Goal: Task Accomplishment & Management: Manage account settings

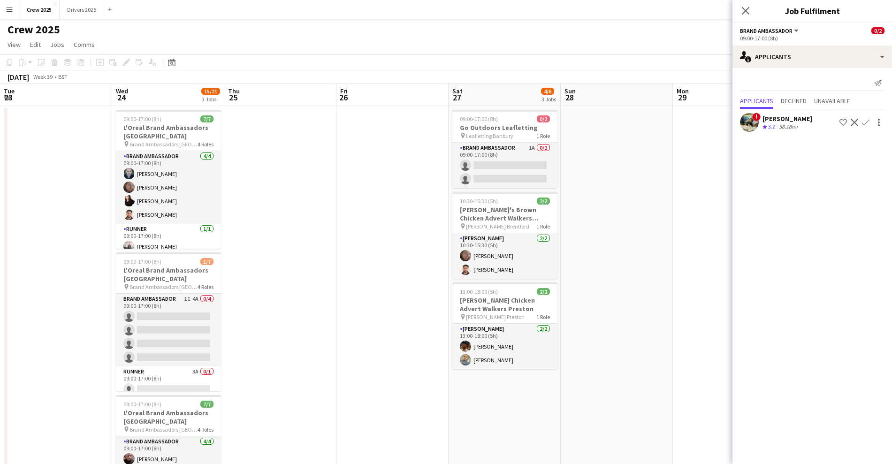
scroll to position [0, 319]
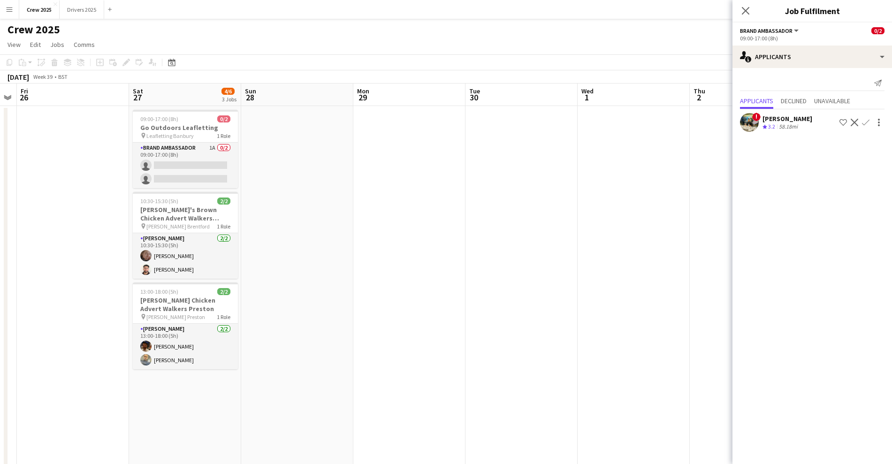
click at [365, 216] on app-date-cell at bounding box center [409, 329] width 112 height 447
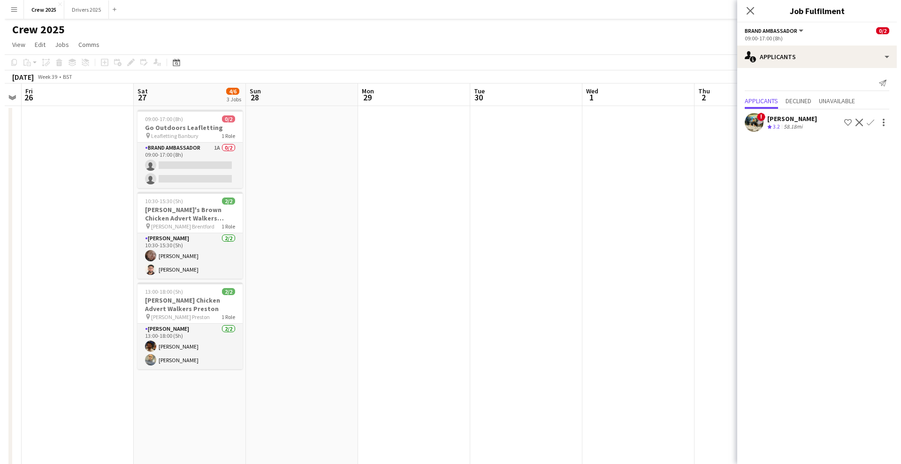
scroll to position [0, 320]
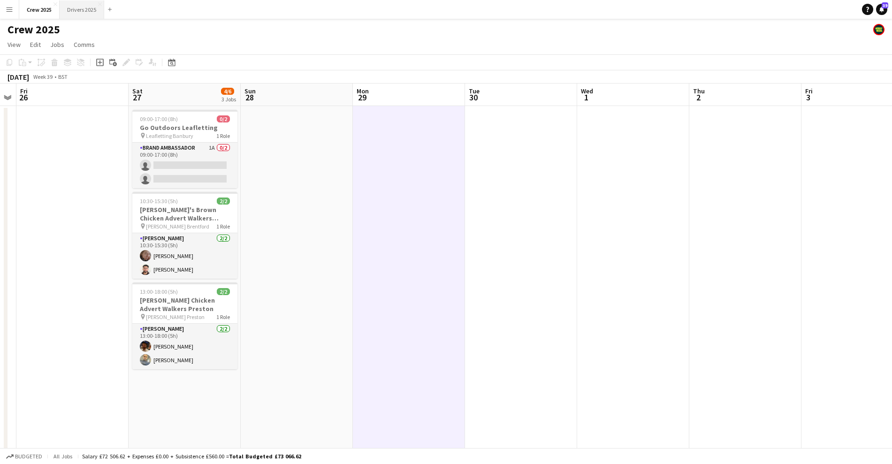
click at [76, 5] on button "Drivers 2025 Close" at bounding box center [82, 9] width 45 height 18
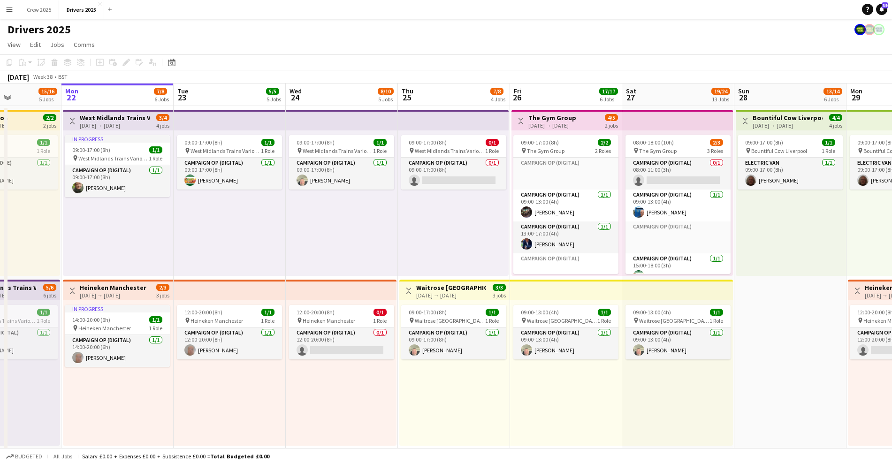
scroll to position [0, 269]
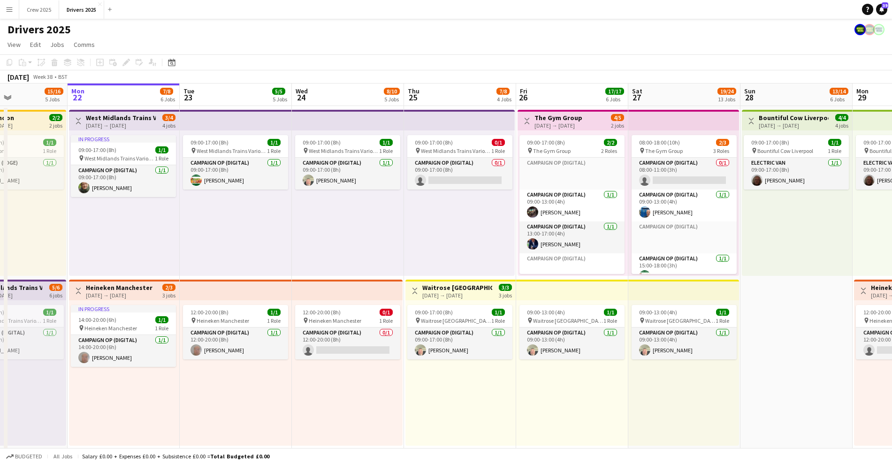
drag, startPoint x: 638, startPoint y: 407, endPoint x: 594, endPoint y: 412, distance: 44.9
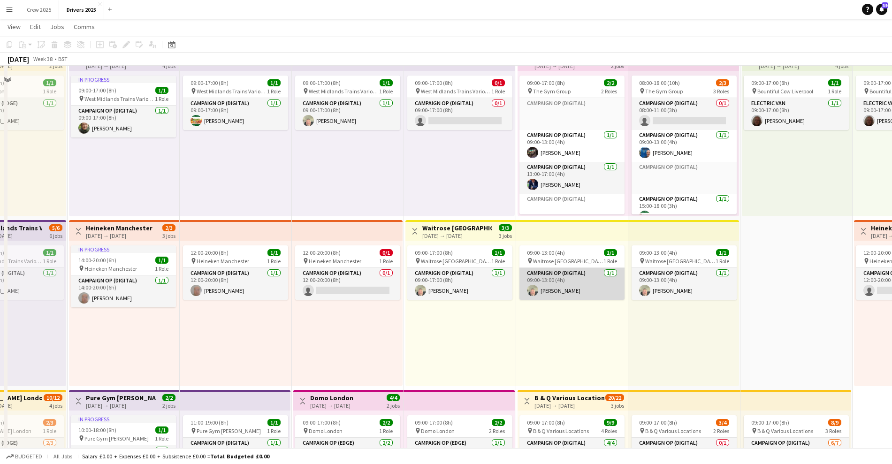
scroll to position [0, 0]
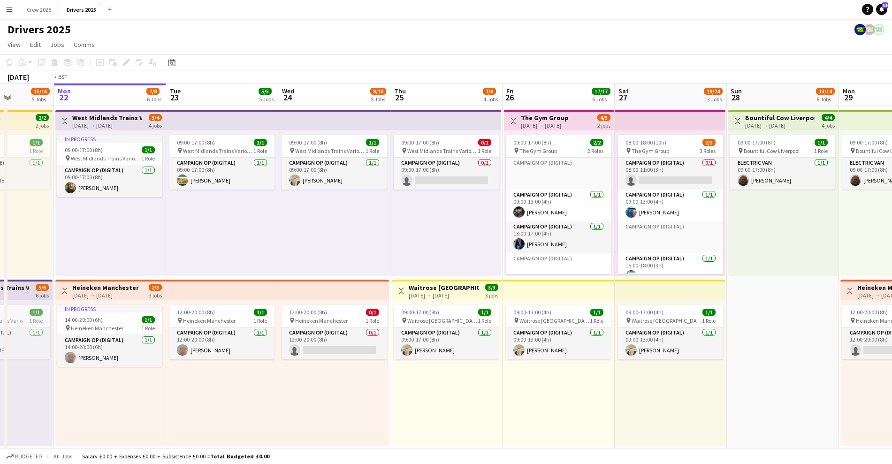
drag, startPoint x: 816, startPoint y: 403, endPoint x: 687, endPoint y: 409, distance: 129.6
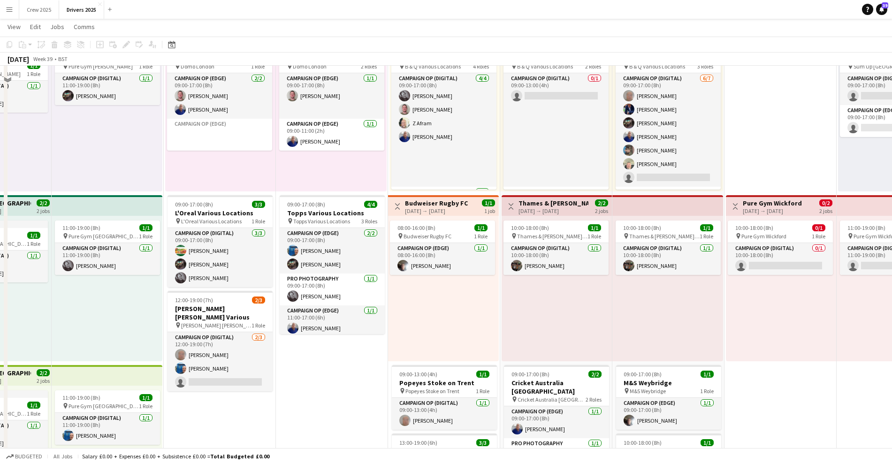
scroll to position [528, 0]
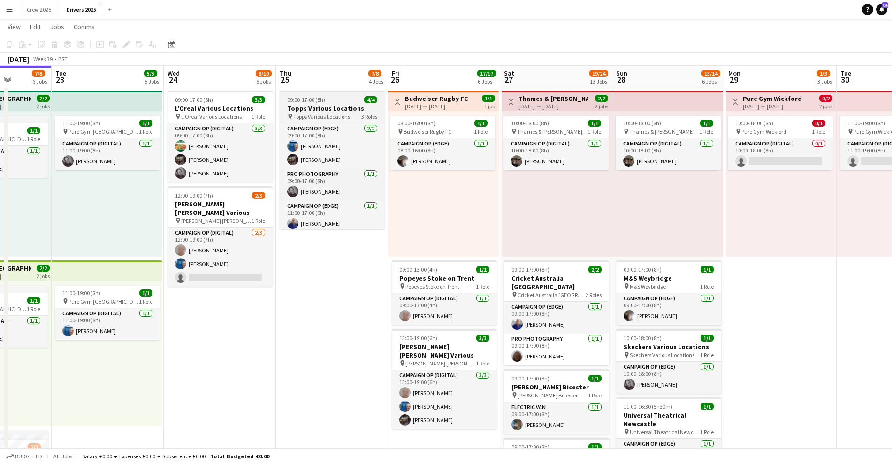
click at [327, 102] on div "09:00-17:00 (8h) 4/4" at bounding box center [332, 99] width 105 height 7
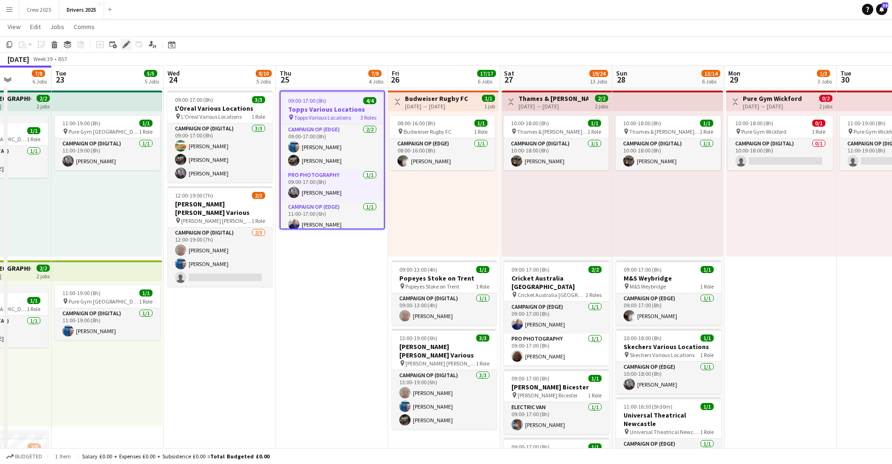
click at [128, 44] on icon at bounding box center [125, 44] width 5 height 5
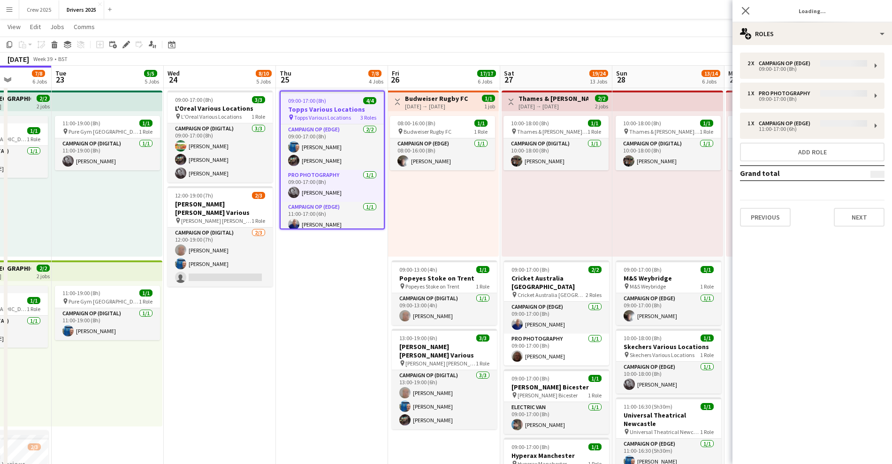
type input "**********"
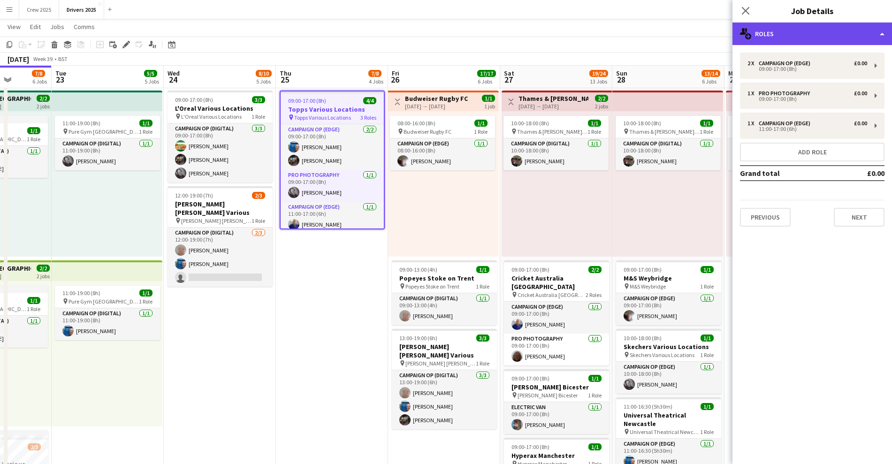
click at [762, 29] on div "multiple-users-add Roles" at bounding box center [811, 34] width 159 height 23
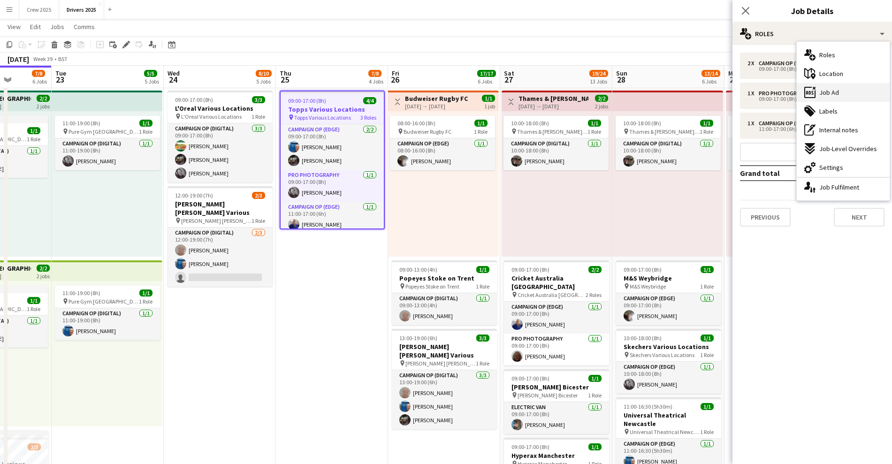
click at [855, 91] on div "ads-window Job Ad" at bounding box center [843, 92] width 93 height 19
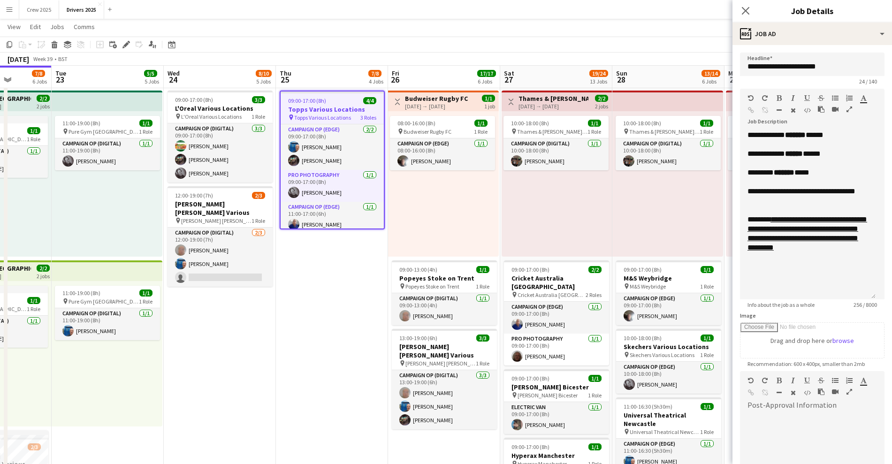
drag, startPoint x: 880, startPoint y: 185, endPoint x: 895, endPoint y: 300, distance: 116.4
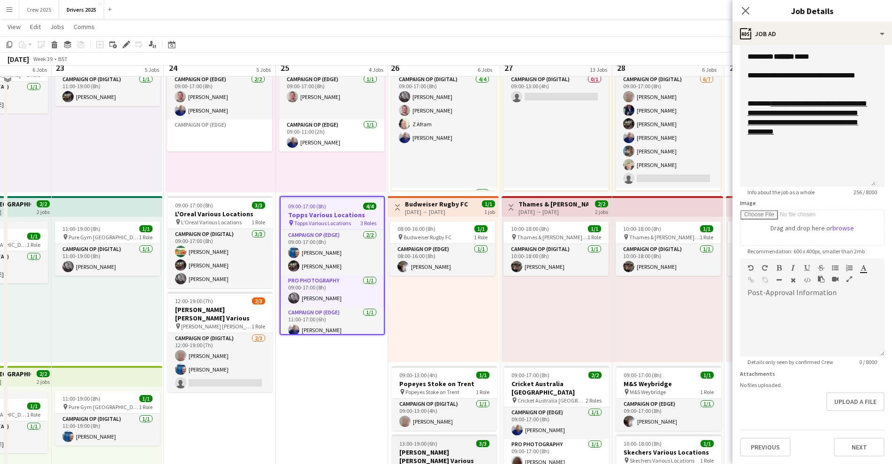
scroll to position [410, 0]
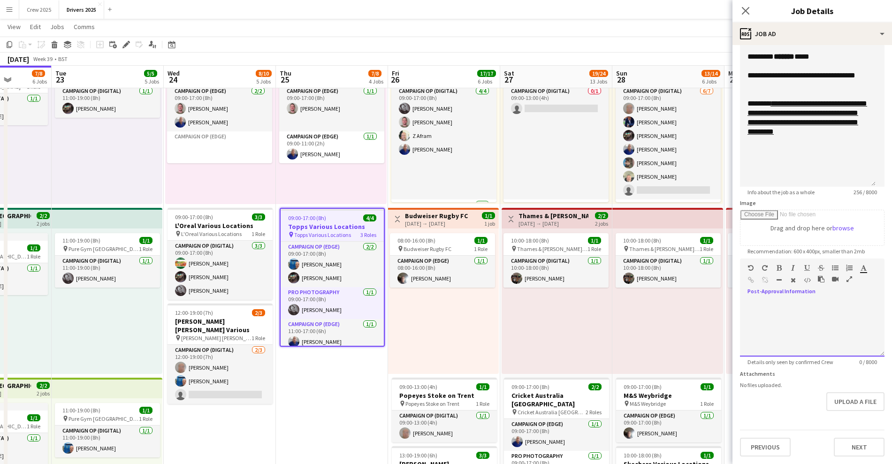
click at [834, 314] on div at bounding box center [812, 328] width 144 height 56
